Goal: Navigation & Orientation: Find specific page/section

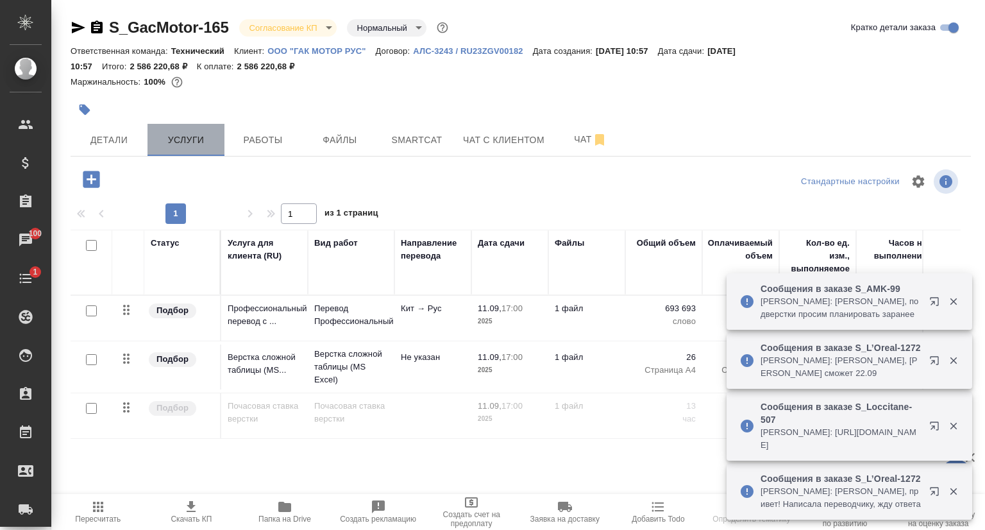
click at [204, 141] on span "Услуги" at bounding box center [186, 140] width 62 height 16
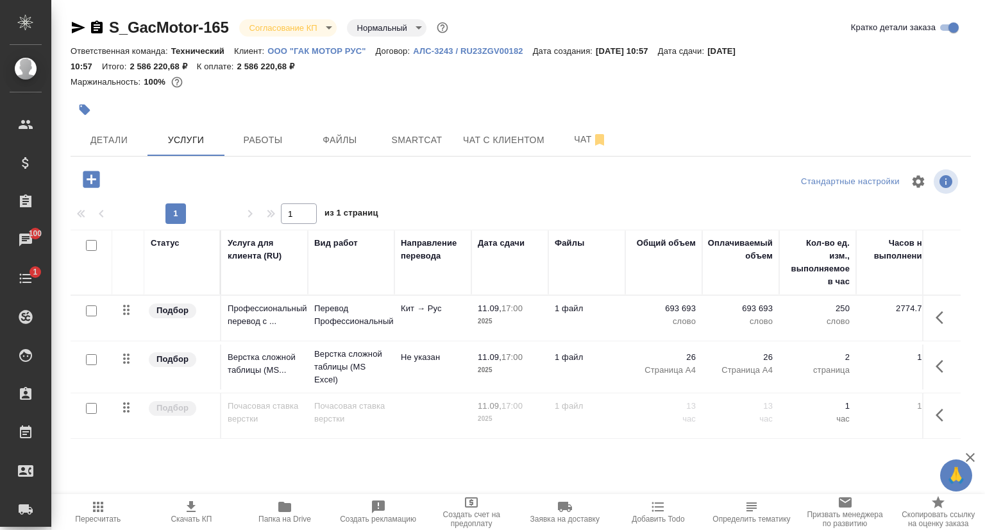
click at [313, 47] on p "ООО "ГАК МОТОР РУС"" at bounding box center [321, 51] width 108 height 10
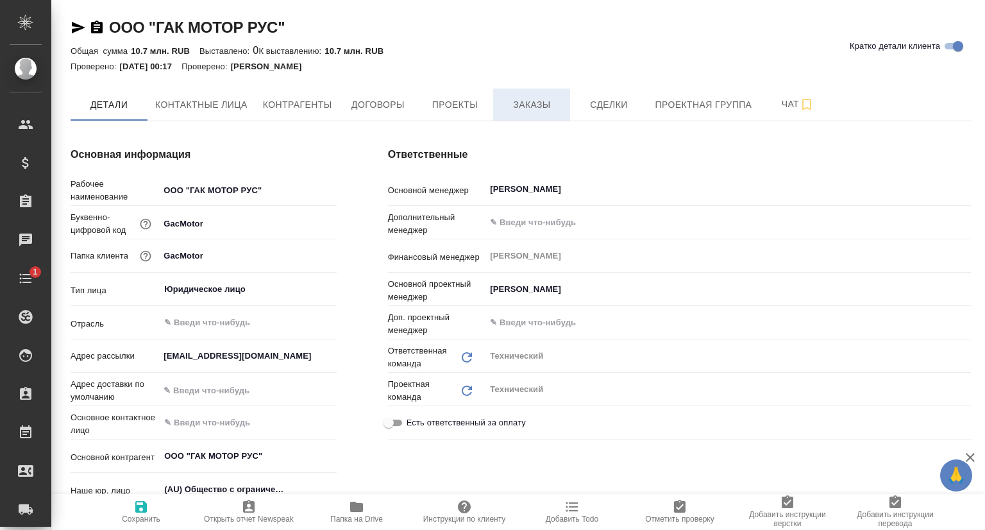
type textarea "x"
click at [530, 107] on span "Заказы" at bounding box center [532, 105] width 62 height 16
type textarea "x"
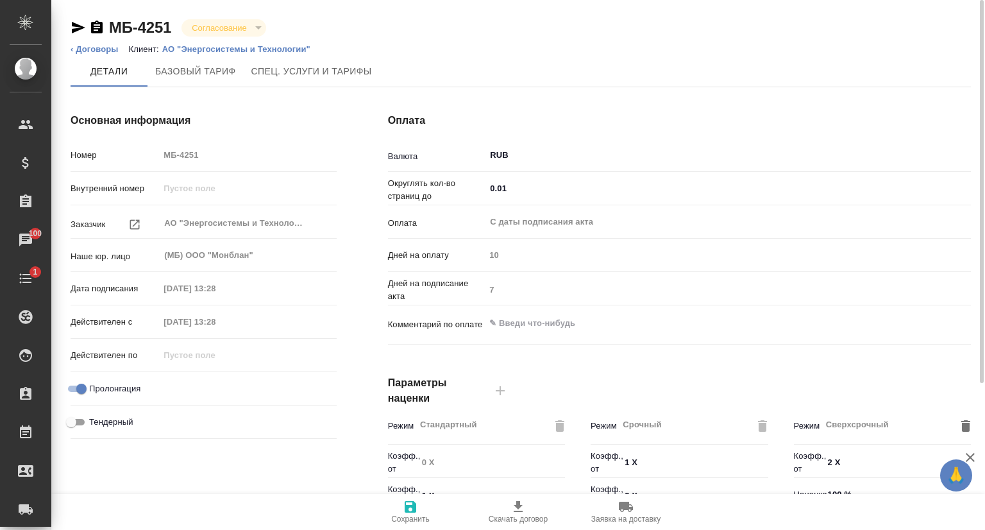
click at [274, 47] on p "АО "Энергосистемы и Технологии"" at bounding box center [241, 49] width 158 height 10
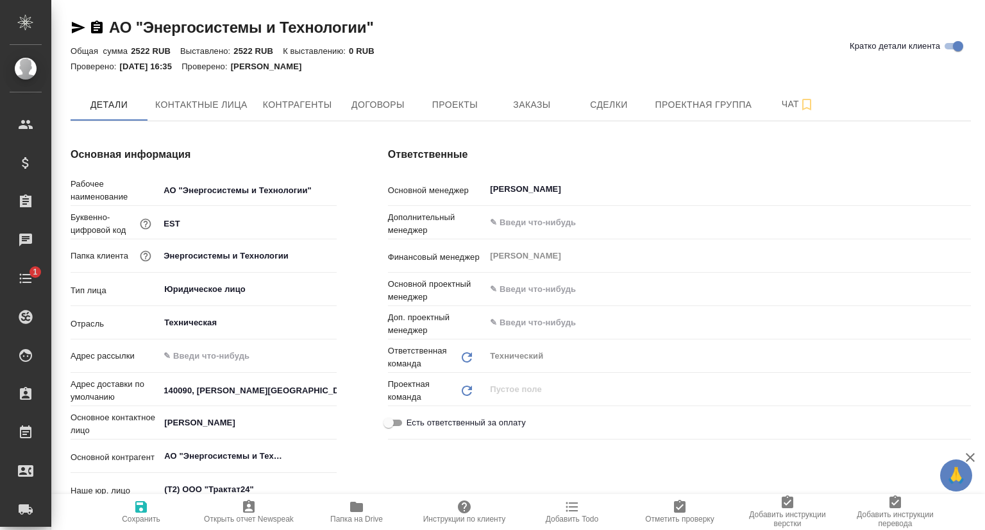
type textarea "x"
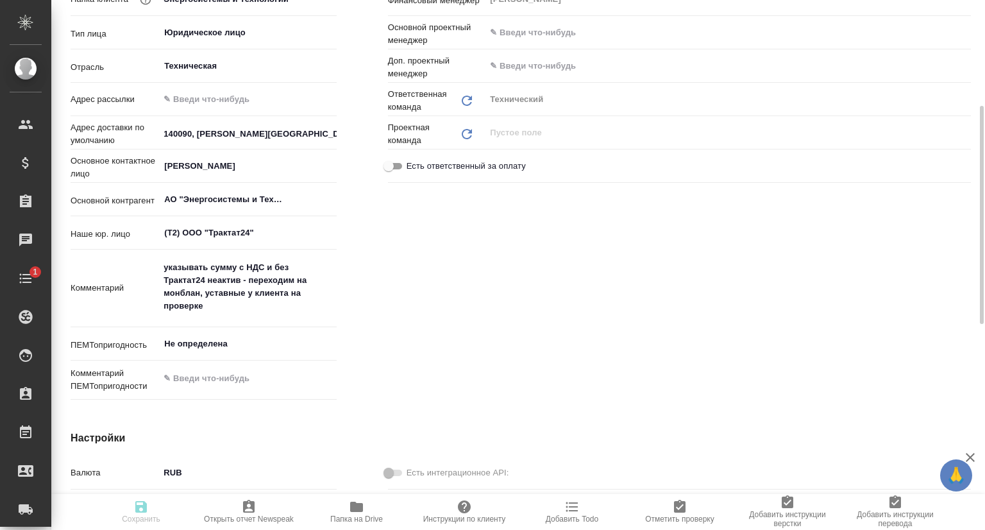
type textarea "x"
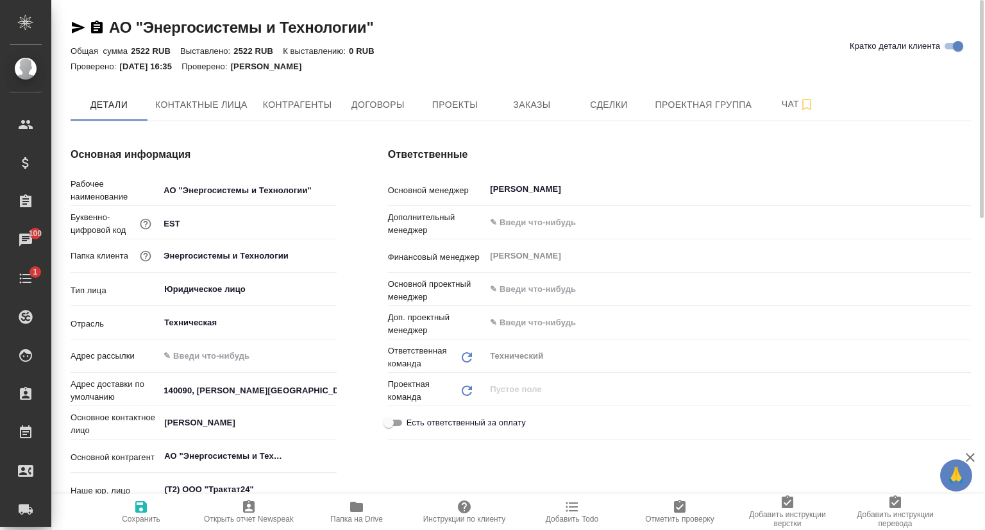
type textarea "x"
click at [466, 112] on span "Проекты" at bounding box center [455, 105] width 62 height 16
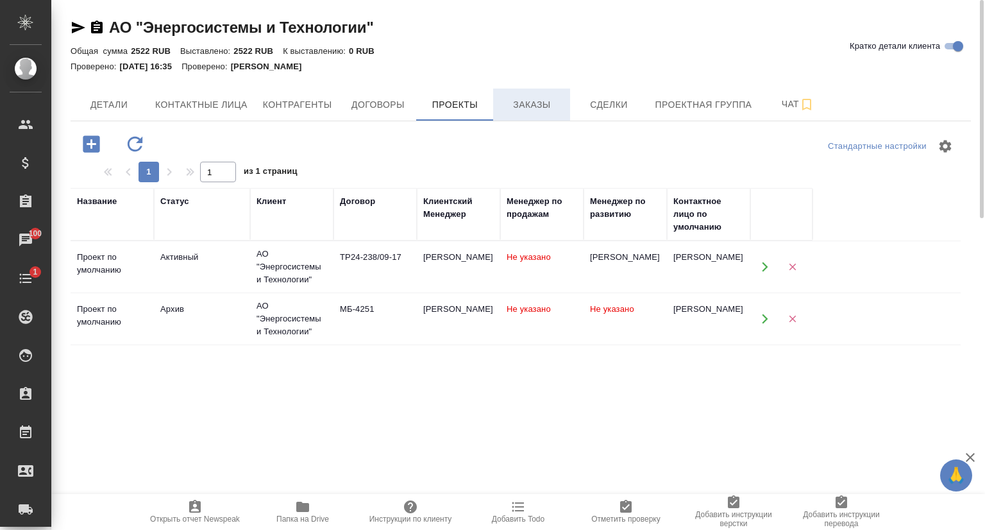
click at [533, 103] on span "Заказы" at bounding box center [532, 105] width 62 height 16
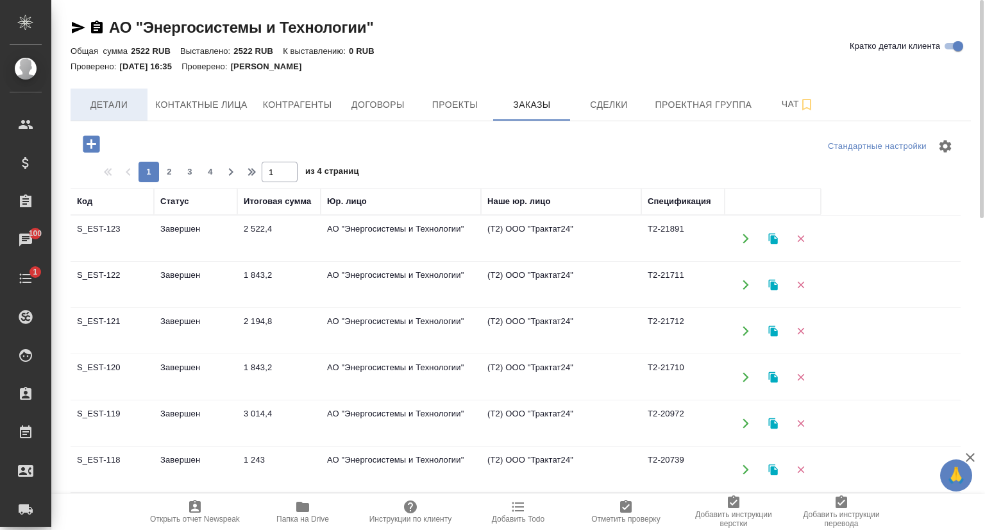
click at [119, 106] on span "Детали" at bounding box center [109, 105] width 62 height 16
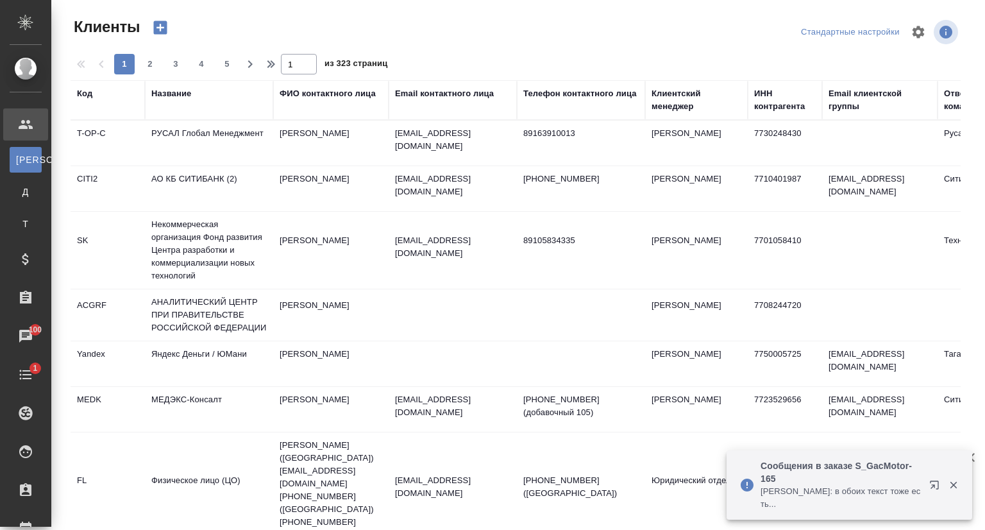
select select "RU"
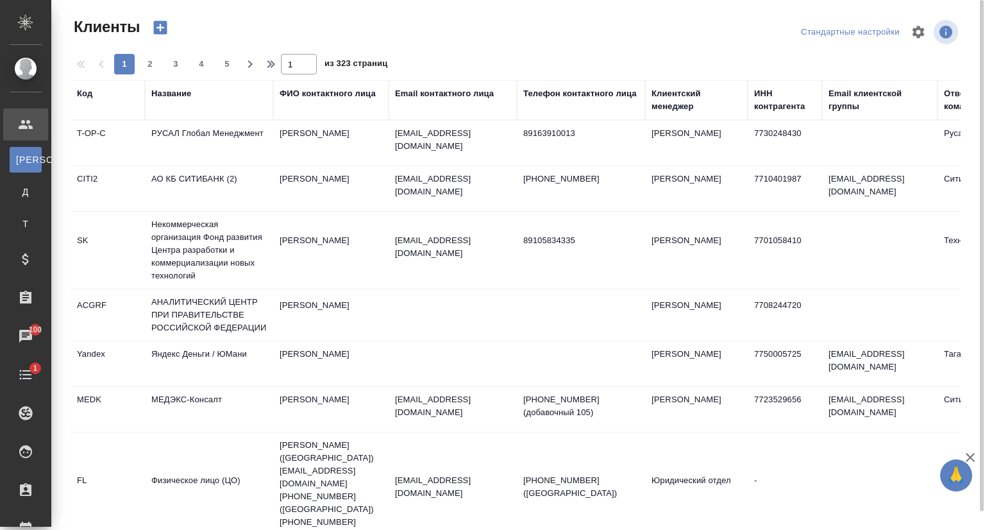
click at [408, 29] on div at bounding box center [521, 32] width 300 height 31
